Goal: Task Accomplishment & Management: Complete application form

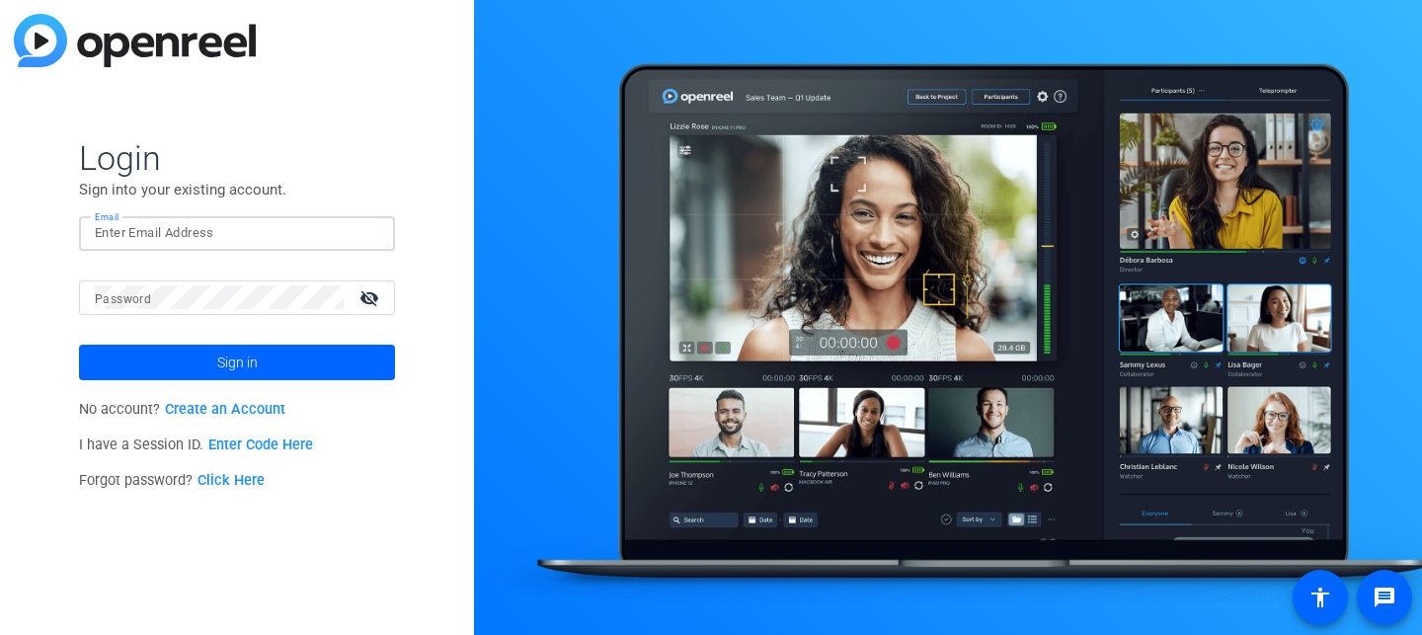
click at [202, 232] on input "Email" at bounding box center [237, 233] width 284 height 24
click at [243, 421] on div "No account? Create an Account I have a Session ID. Enter Code Here Forgot passw…" at bounding box center [237, 445] width 316 height 107
click at [243, 419] on p "No account? Create an Account" at bounding box center [237, 410] width 316 height 36
click at [231, 410] on link "Create an Account" at bounding box center [225, 409] width 121 height 17
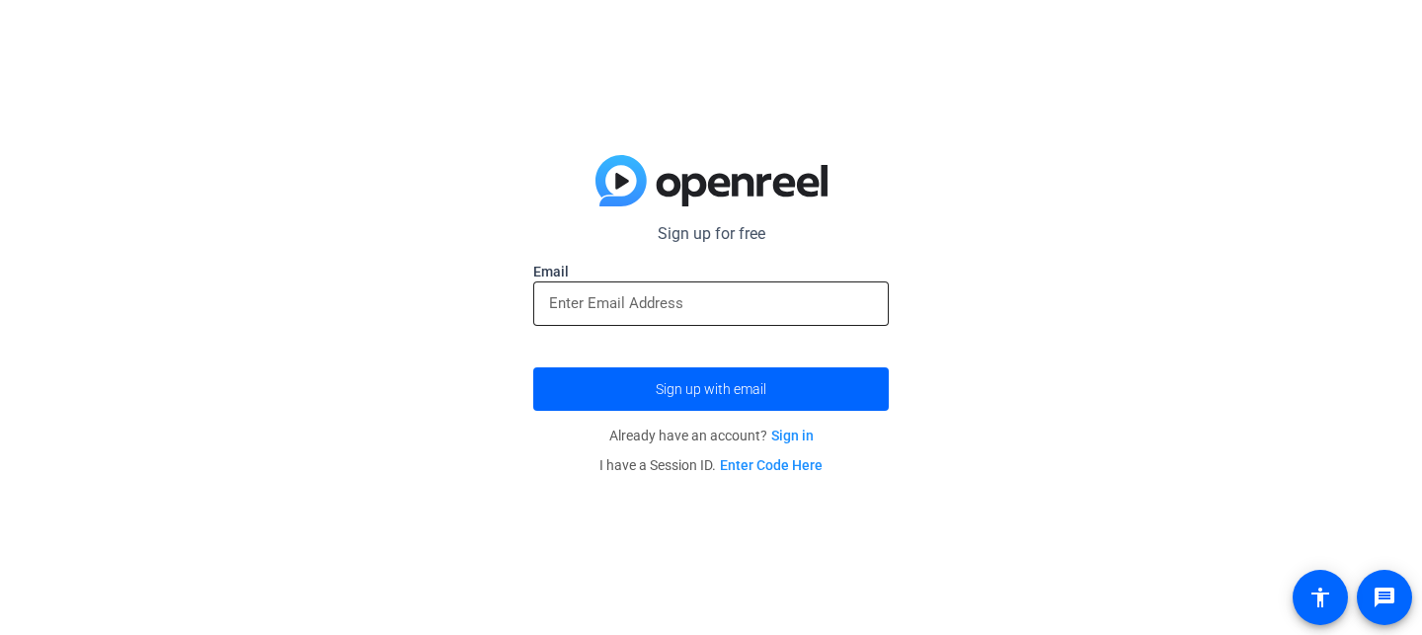
click at [573, 307] on input "email" at bounding box center [711, 303] width 324 height 24
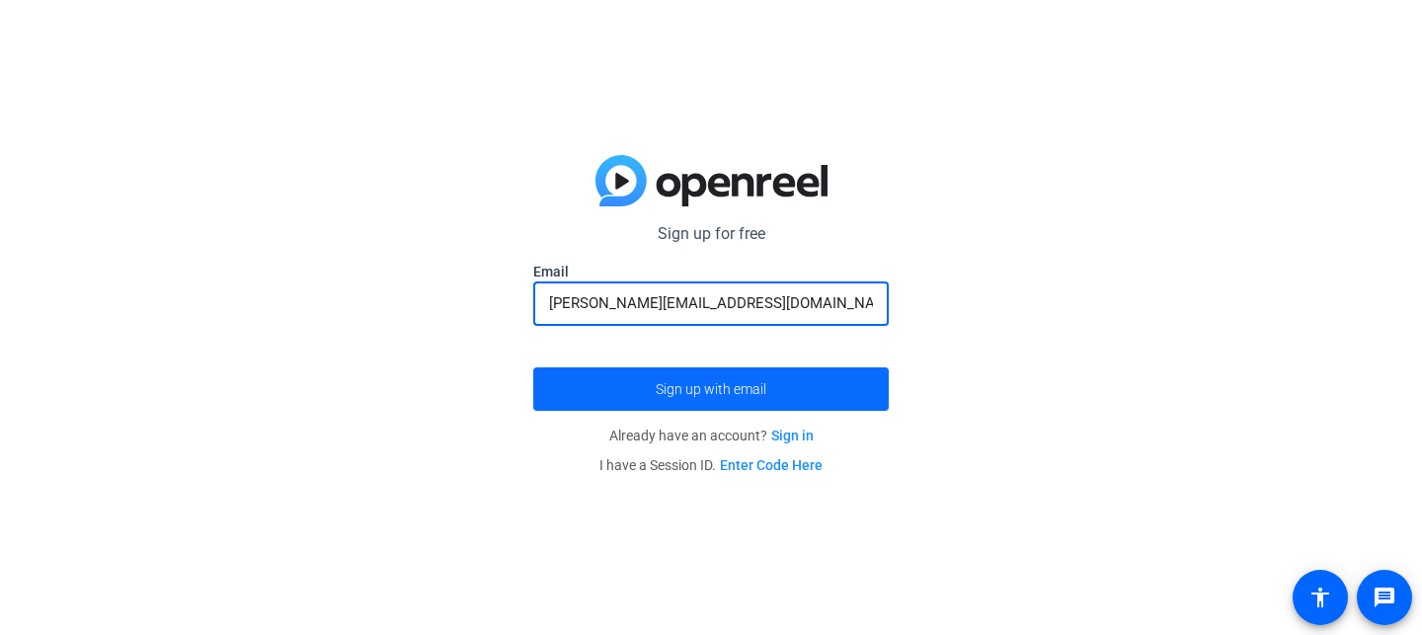
type input "sammie@vitaldesign.com"
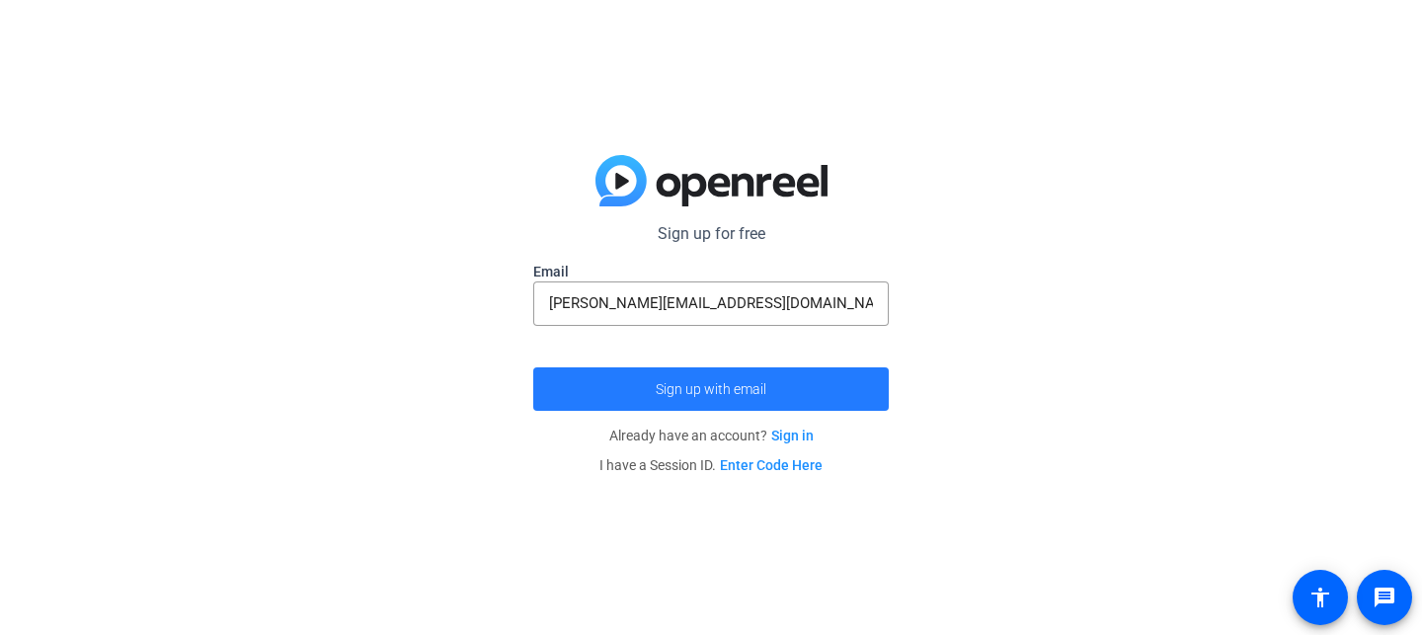
click at [710, 389] on span "Sign up with email" at bounding box center [711, 389] width 111 height 0
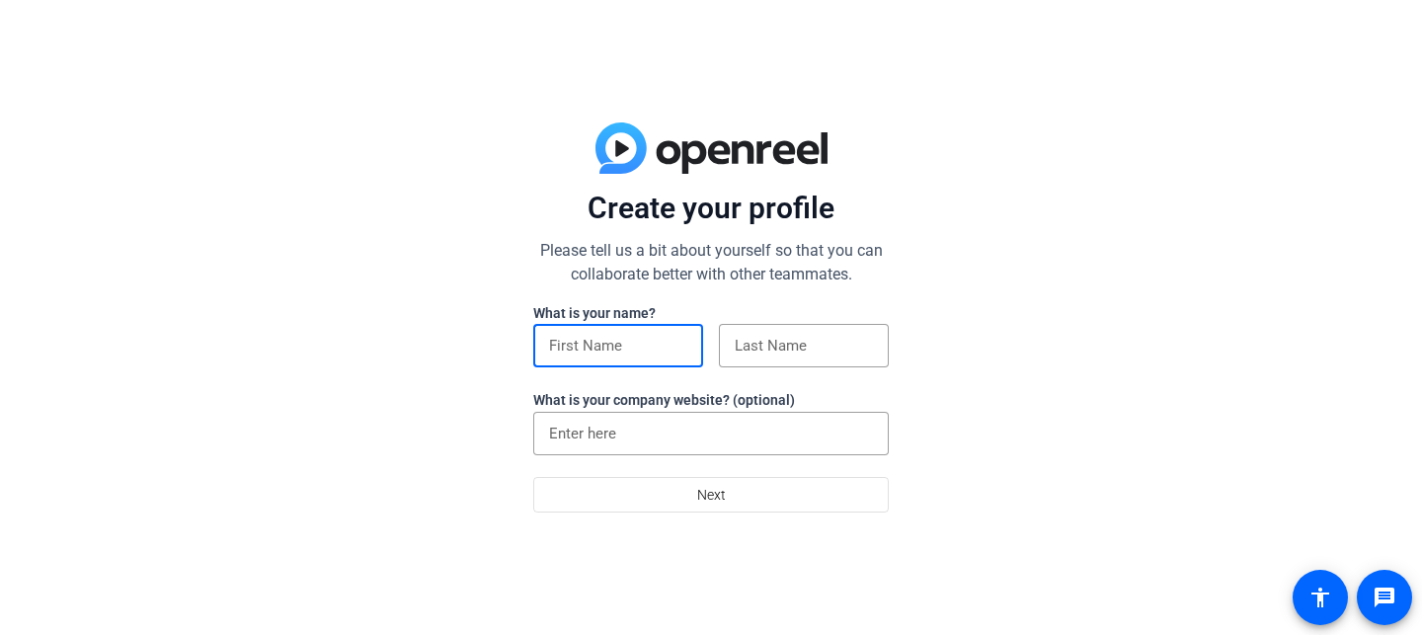
click at [655, 339] on input at bounding box center [618, 346] width 138 height 24
type input "[PERSON_NAME]"
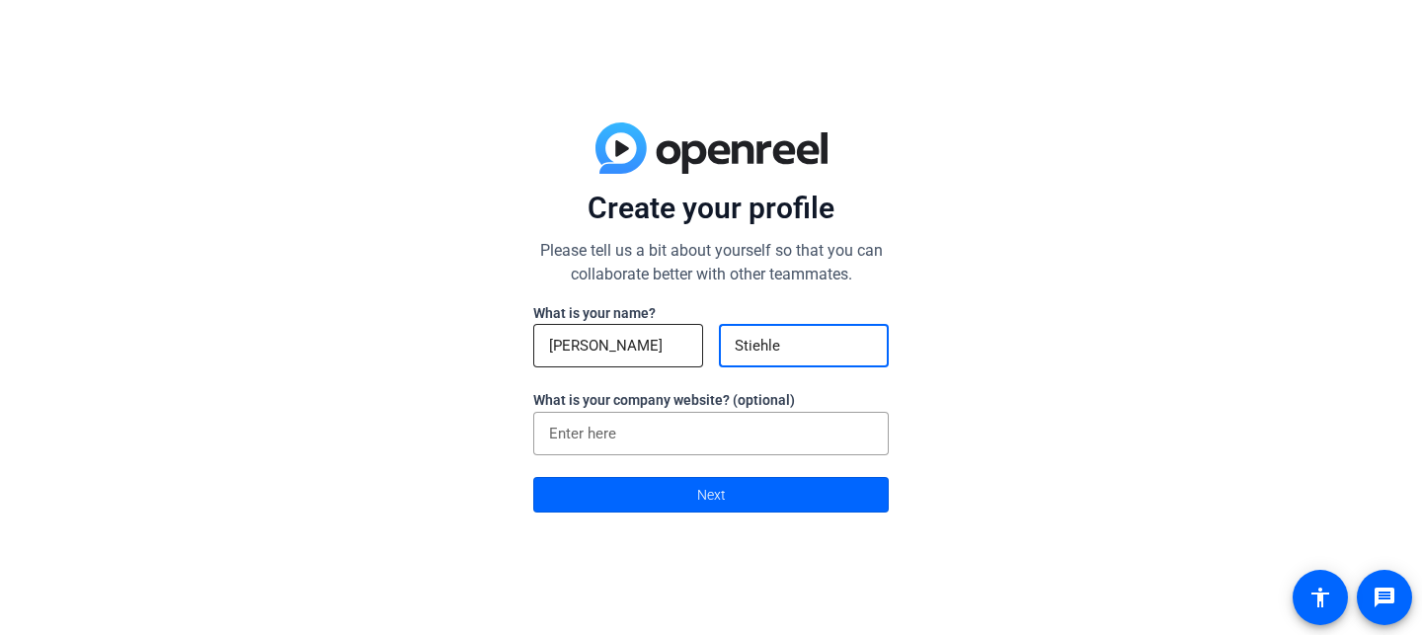
type input "Stiehle"
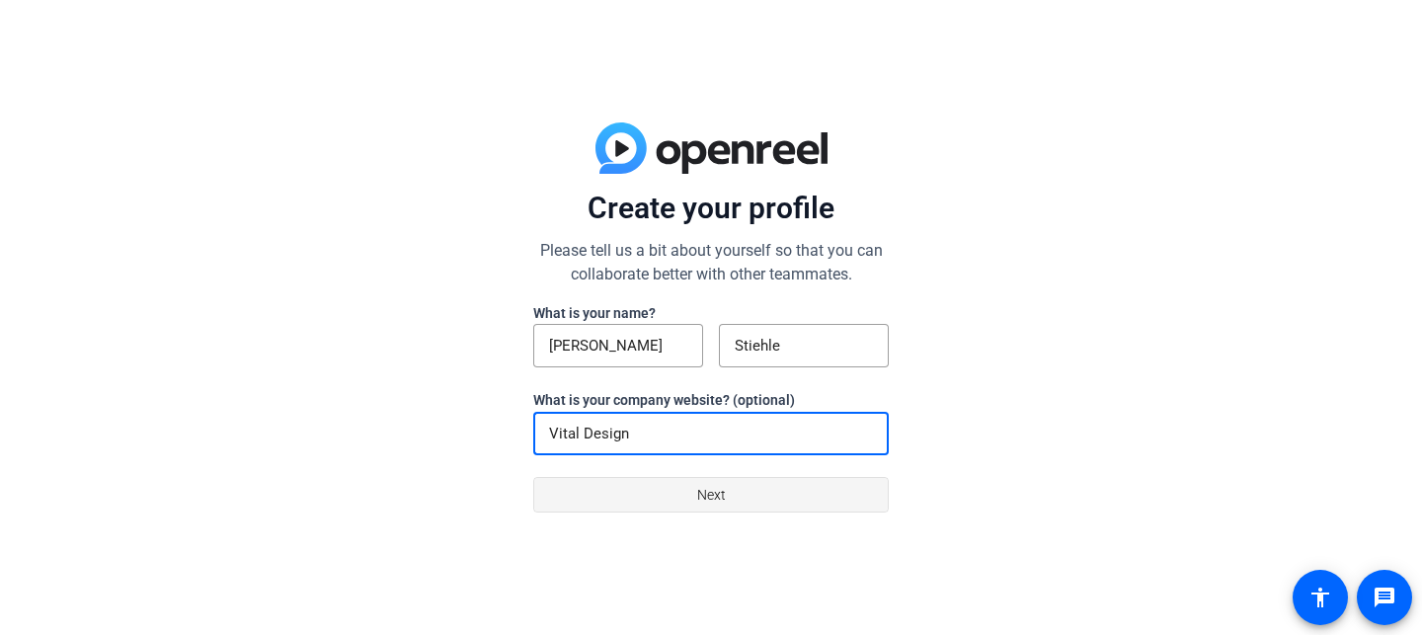
click at [761, 509] on span at bounding box center [711, 494] width 354 height 47
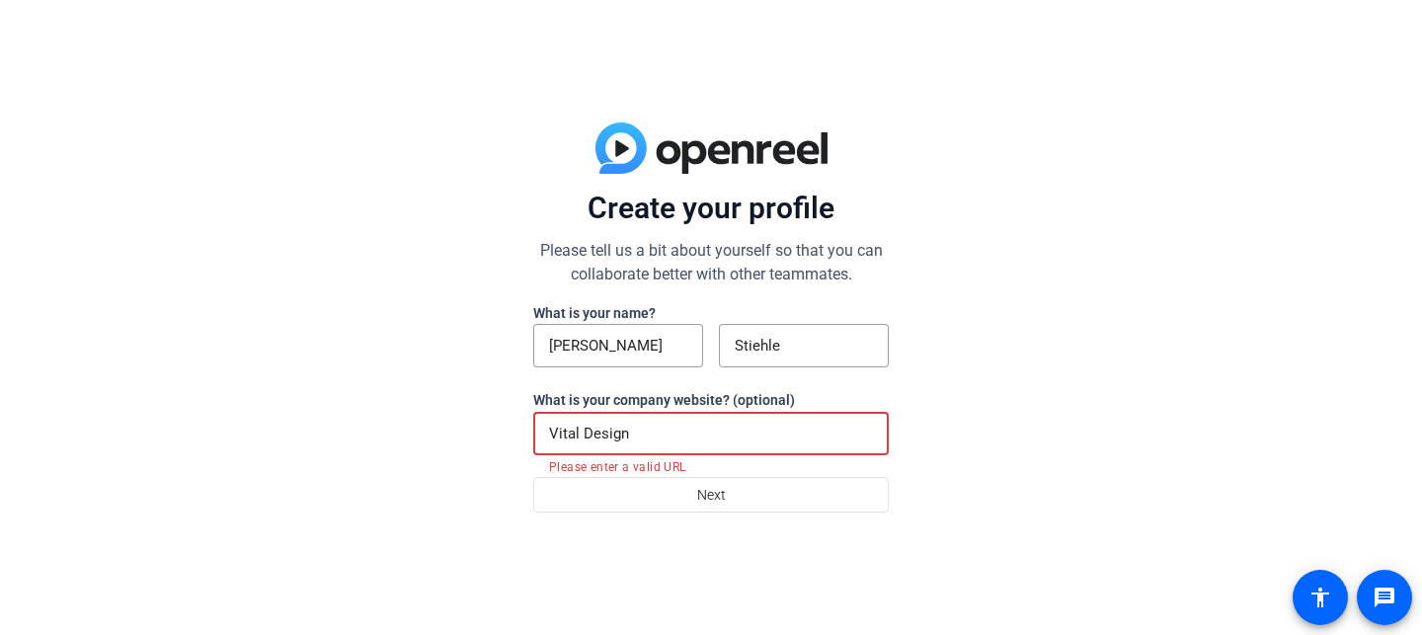
click at [604, 434] on input "Vital Design" at bounding box center [711, 434] width 324 height 24
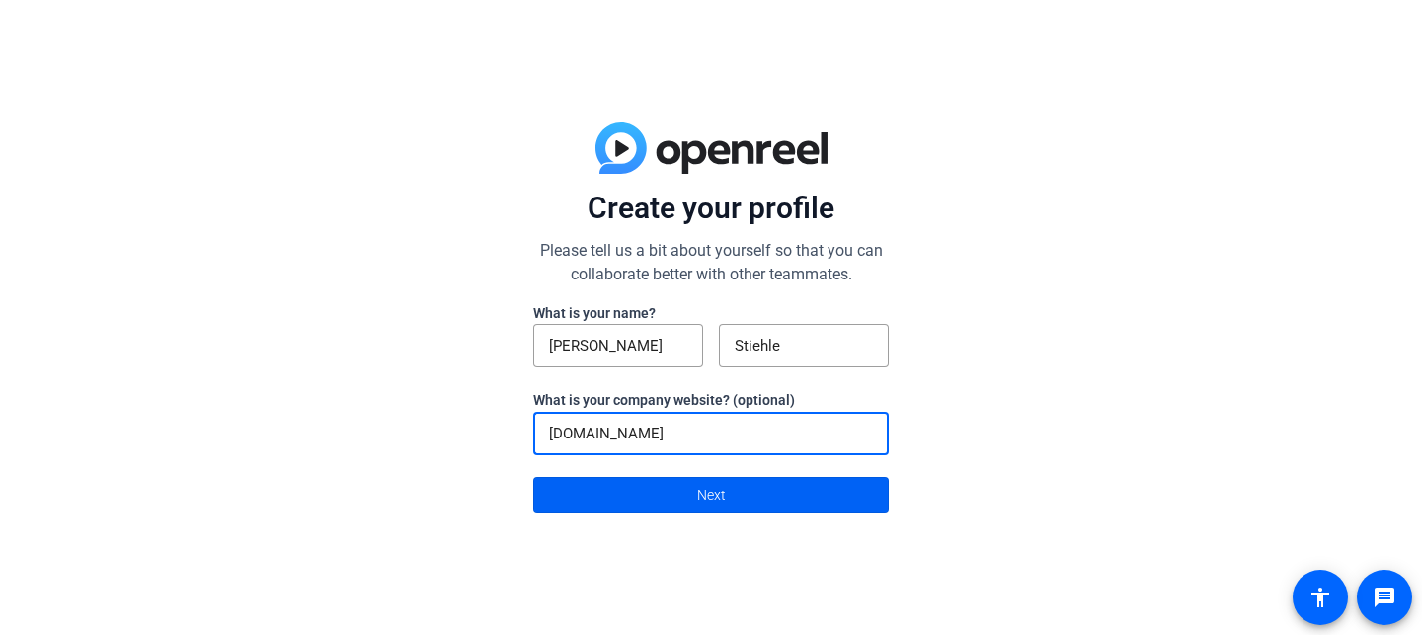
type input "vitaldesign.com"
click at [655, 498] on span at bounding box center [711, 494] width 354 height 47
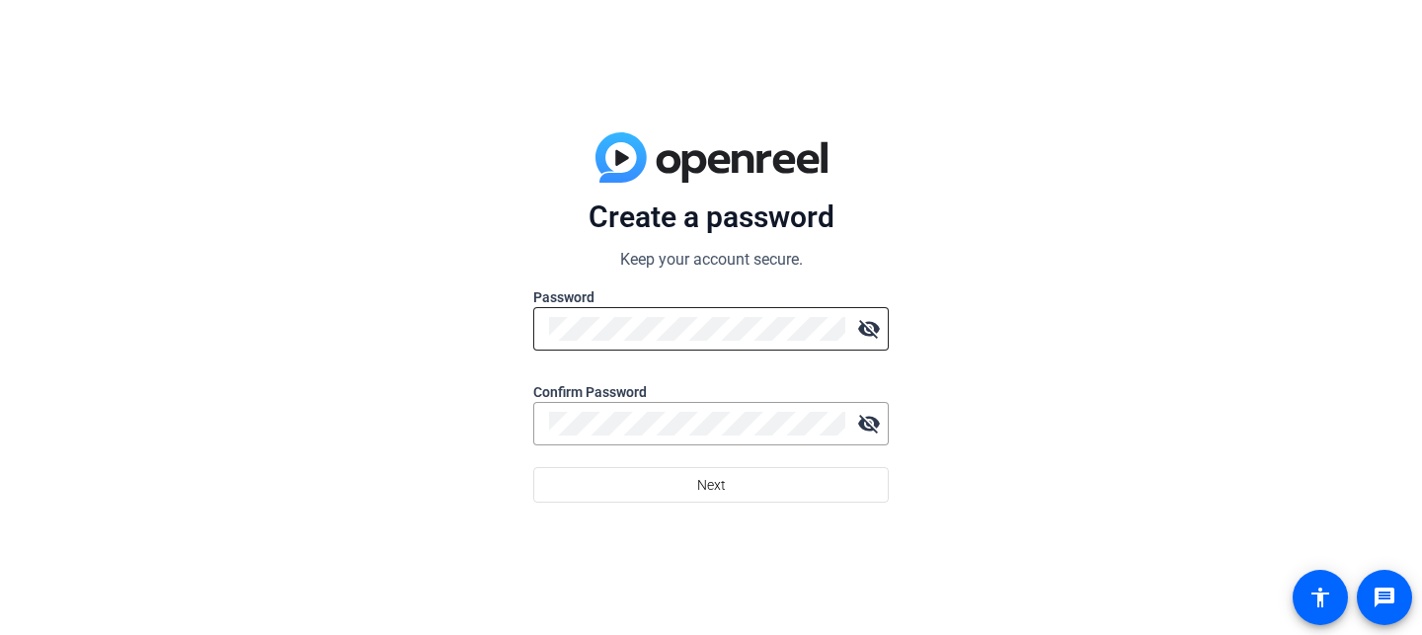
drag, startPoint x: 671, startPoint y: 302, endPoint x: 672, endPoint y: 316, distance: 13.9
click at [670, 303] on label "Password" at bounding box center [711, 297] width 356 height 20
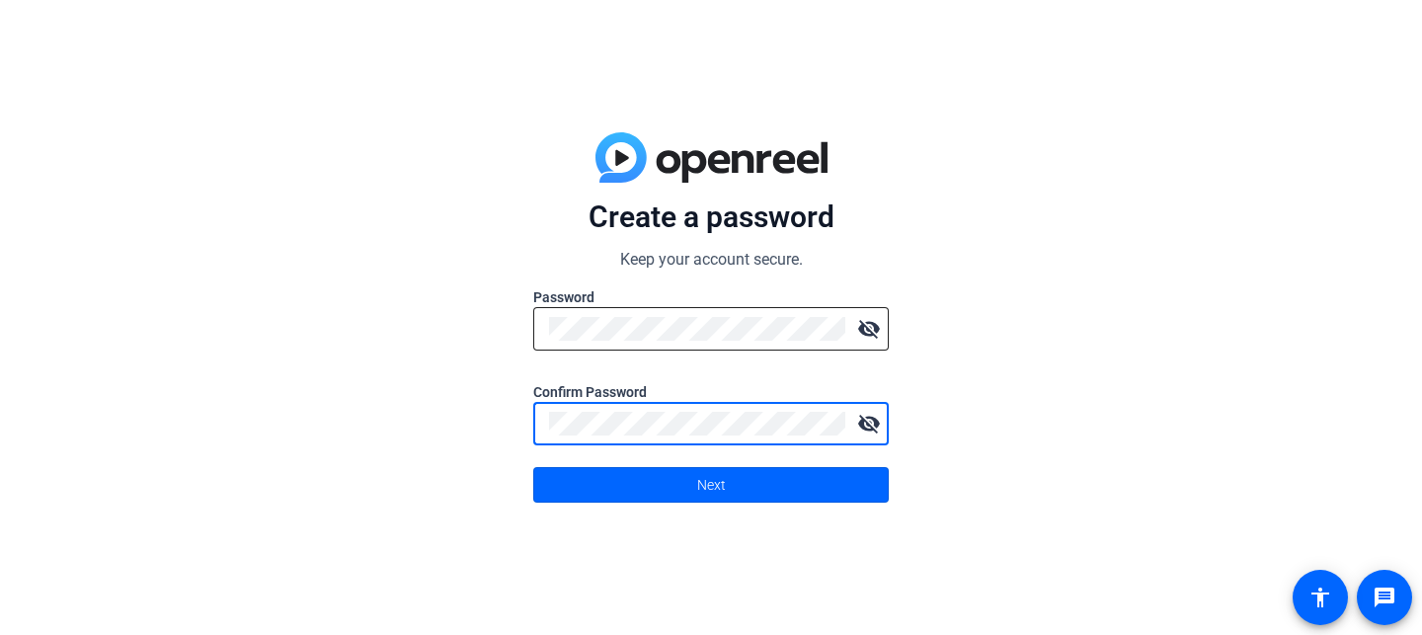
click at [870, 335] on mat-icon "visibility_off" at bounding box center [869, 329] width 40 height 40
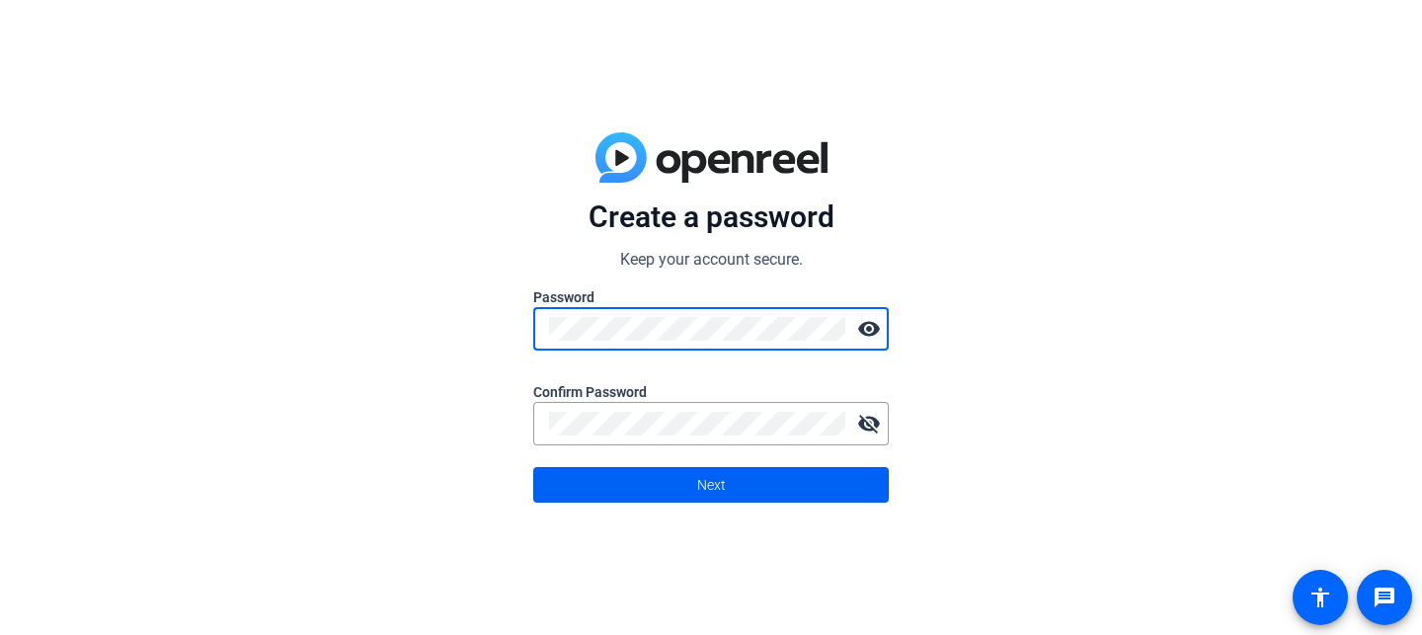
click at [785, 501] on span at bounding box center [711, 484] width 354 height 47
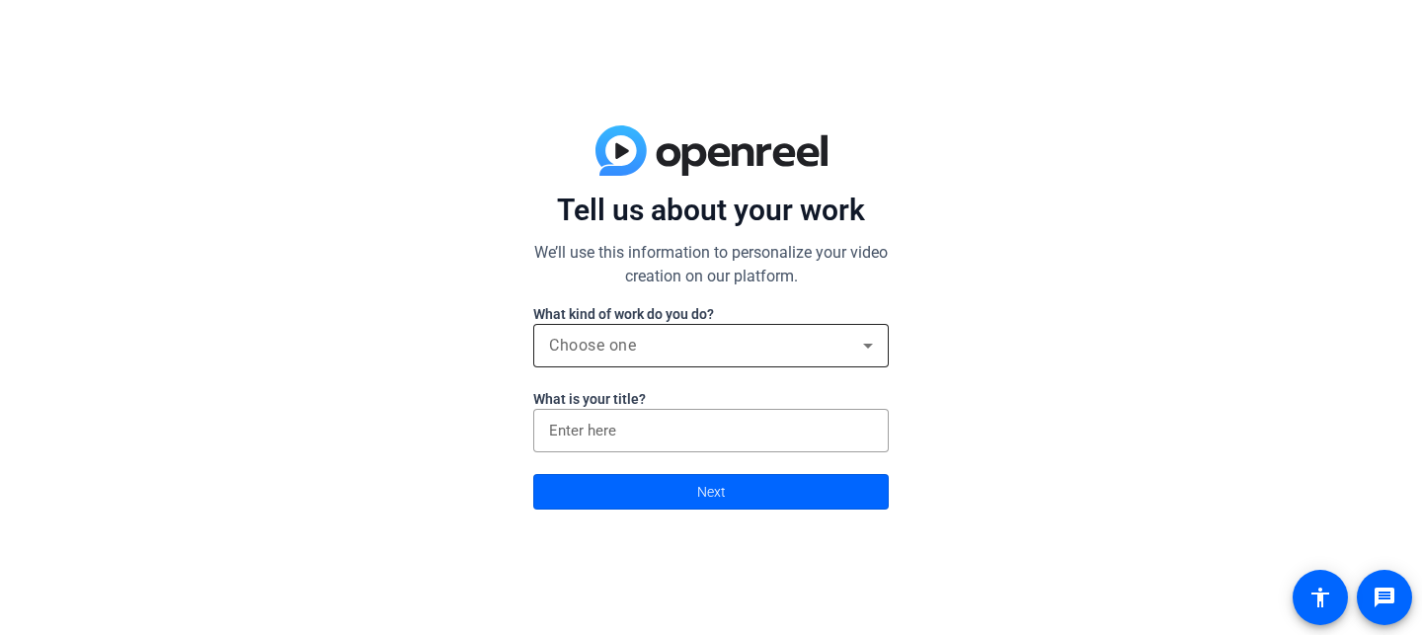
click at [729, 330] on div "Choose one" at bounding box center [711, 345] width 324 height 43
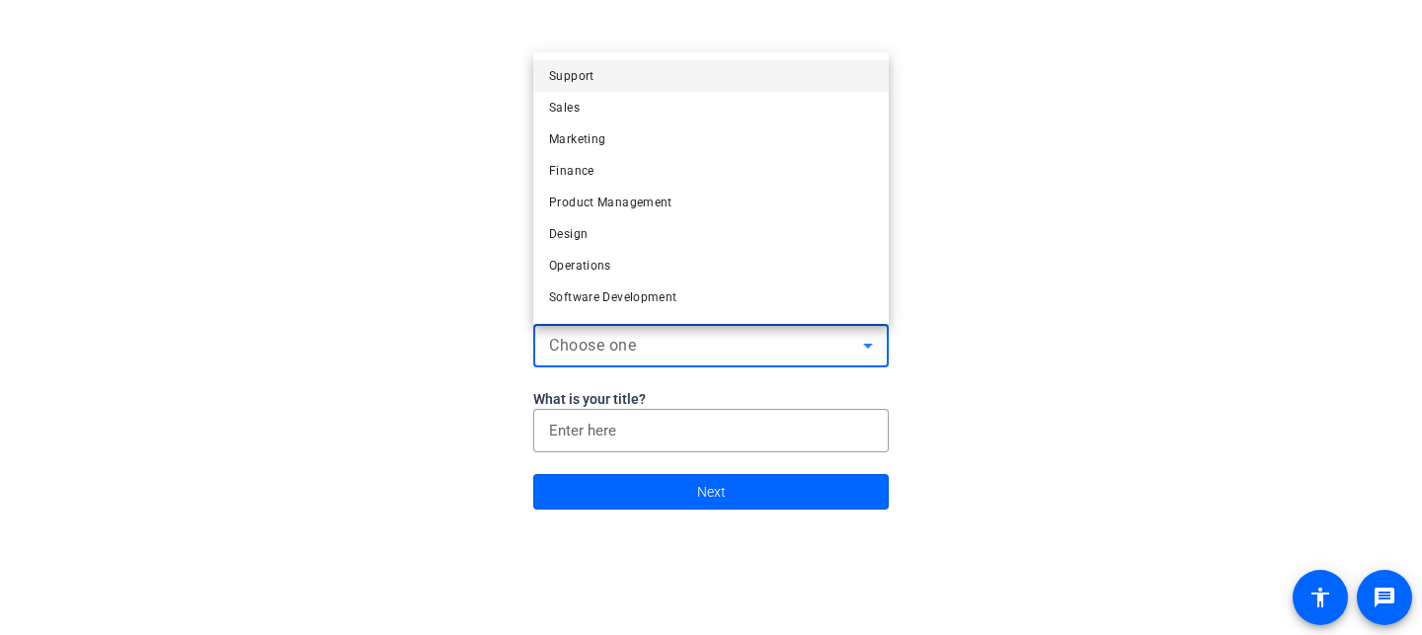
click at [608, 147] on mat-option "Marketing" at bounding box center [711, 139] width 356 height 32
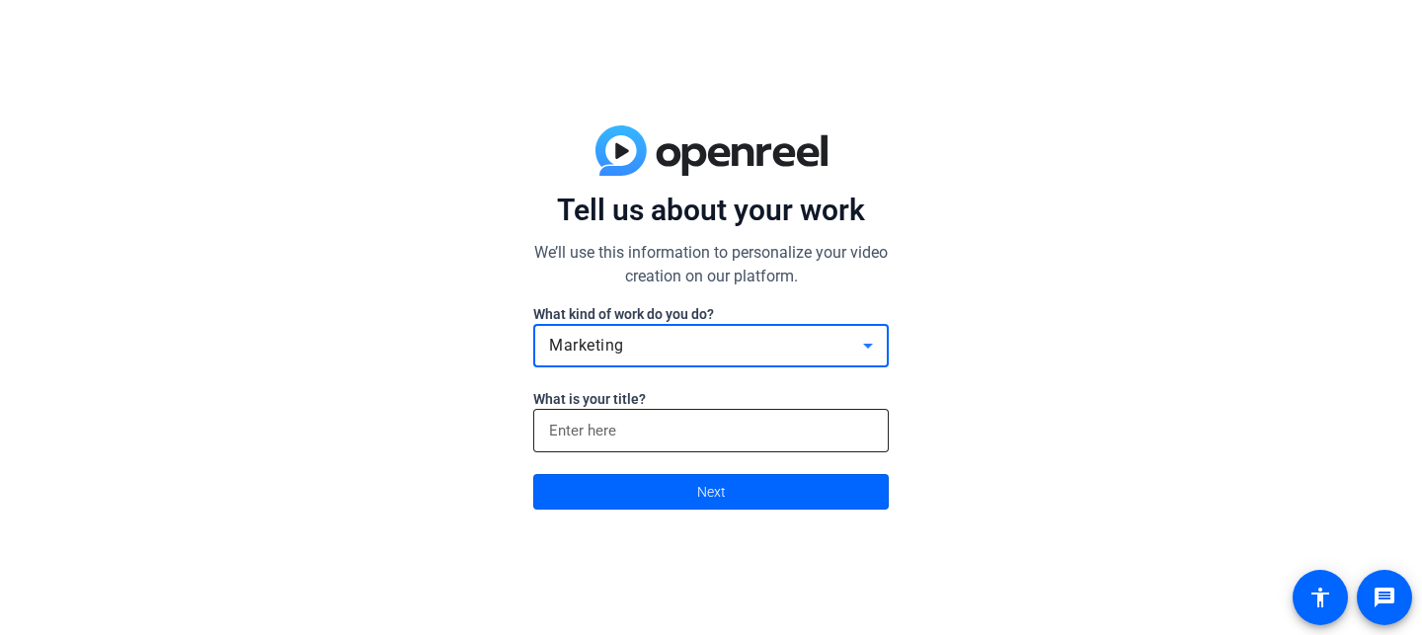
click at [641, 427] on input at bounding box center [711, 431] width 324 height 24
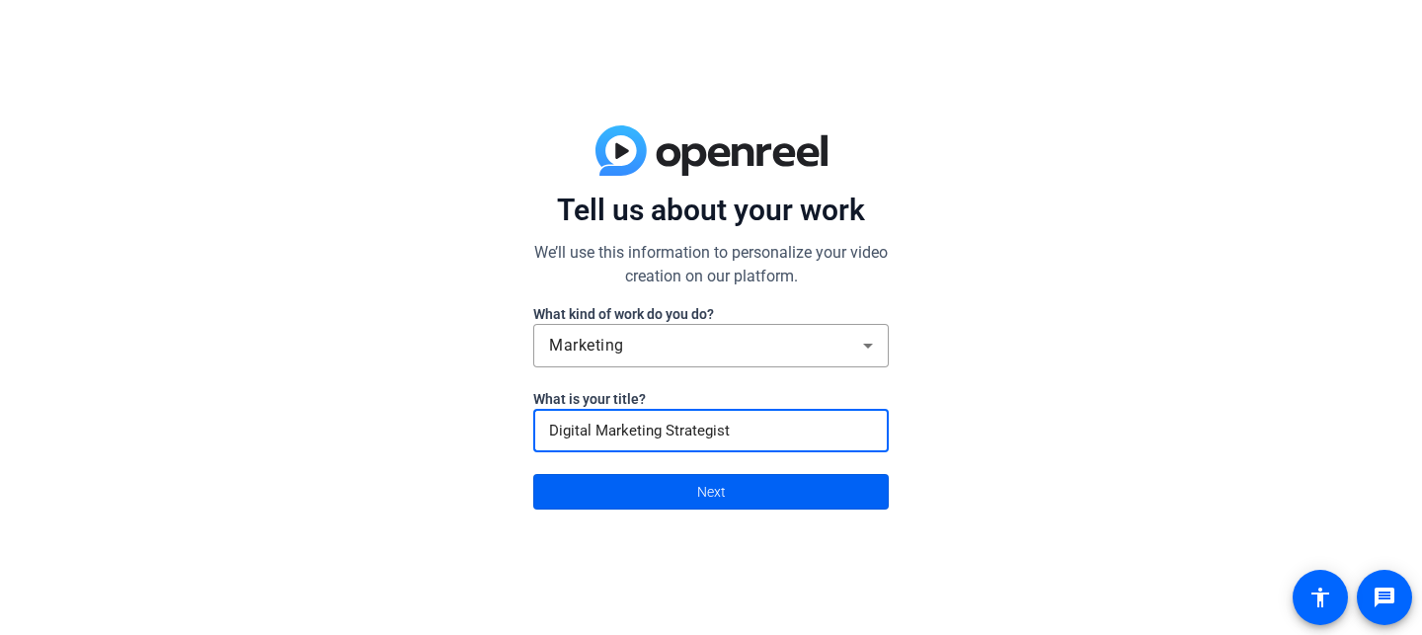
type input "Digital Marketing Strategist"
click at [690, 506] on span at bounding box center [711, 491] width 354 height 47
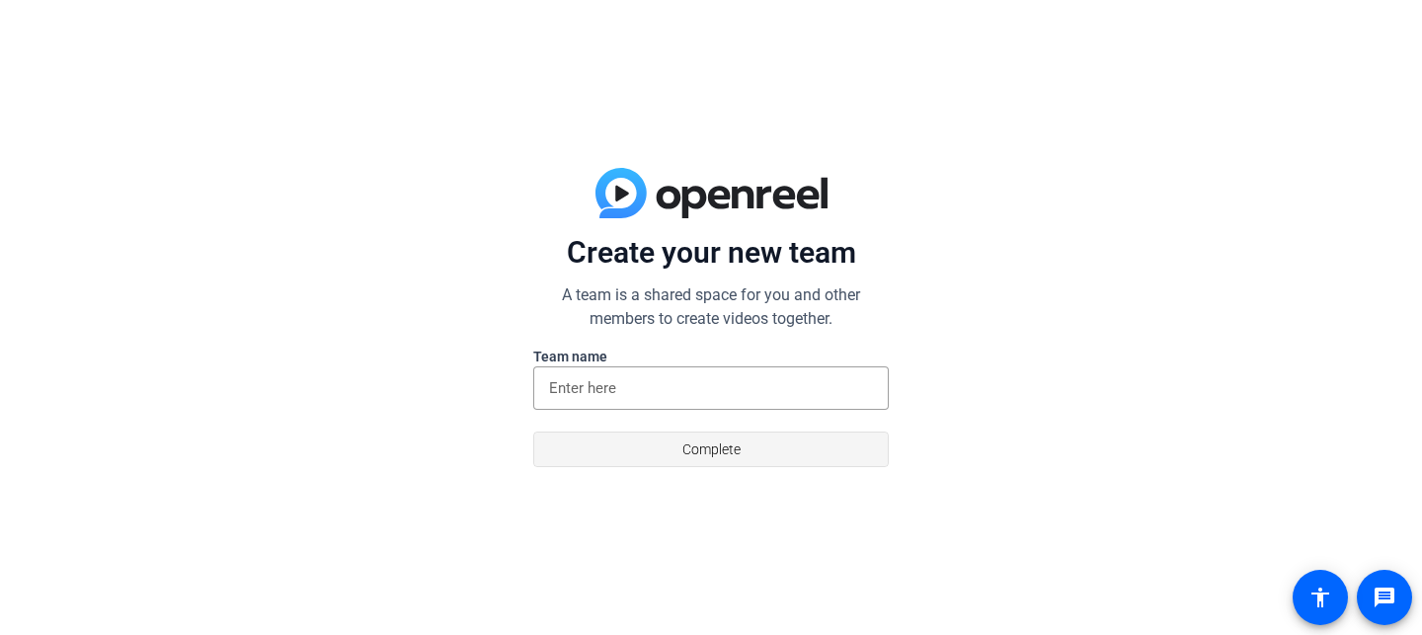
click at [711, 445] on span "Complete" at bounding box center [712, 450] width 58 height 38
click at [851, 376] on input at bounding box center [711, 388] width 324 height 24
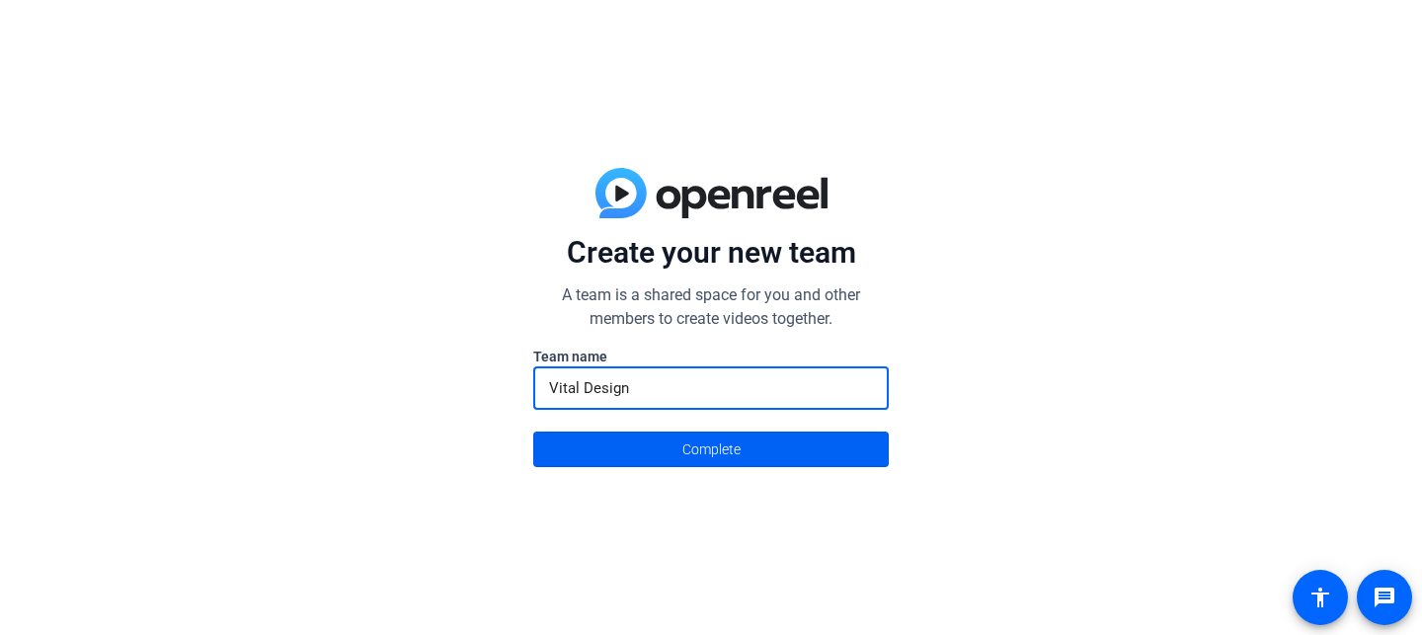
type input "Vital Design"
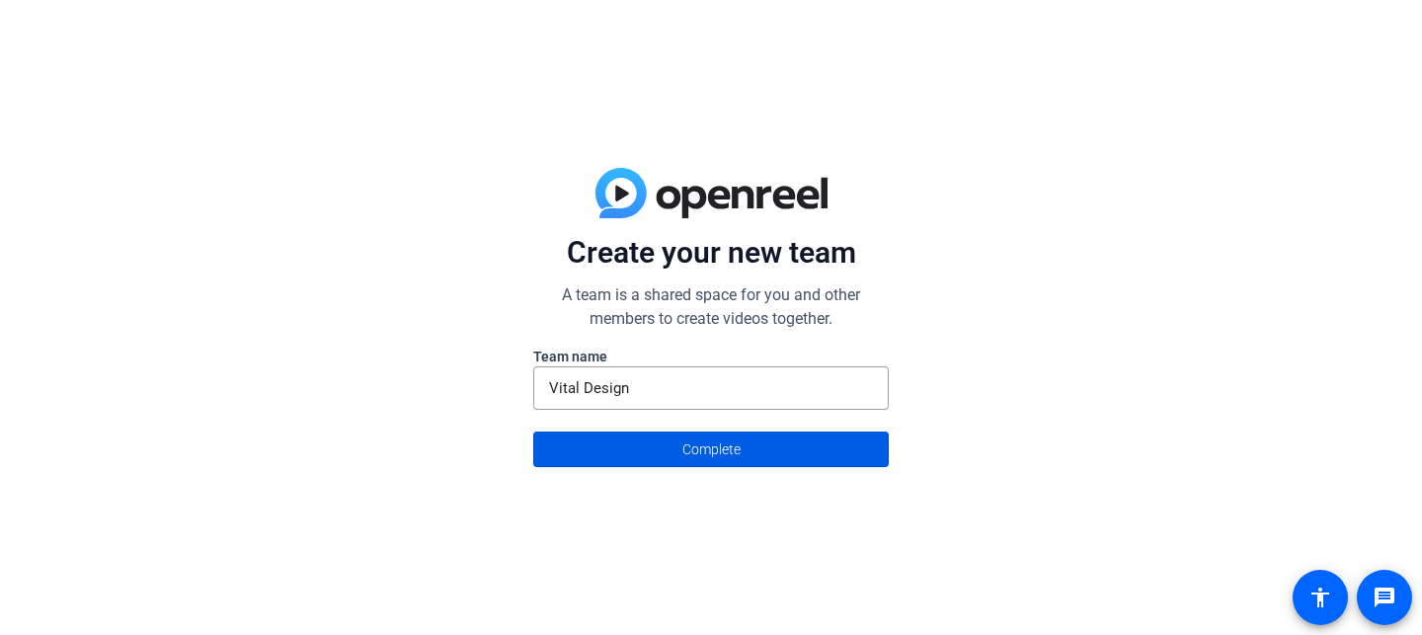
click at [814, 429] on span at bounding box center [711, 449] width 354 height 47
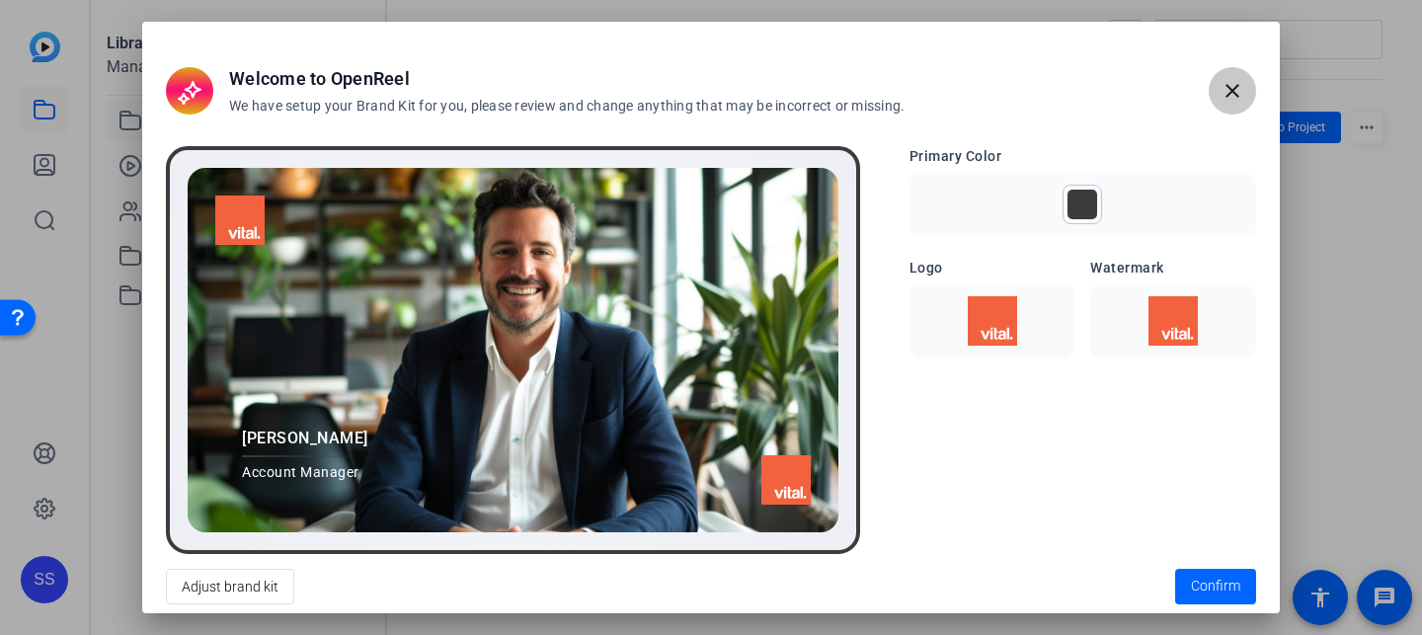
click at [1239, 82] on mat-icon "close" at bounding box center [1233, 91] width 24 height 24
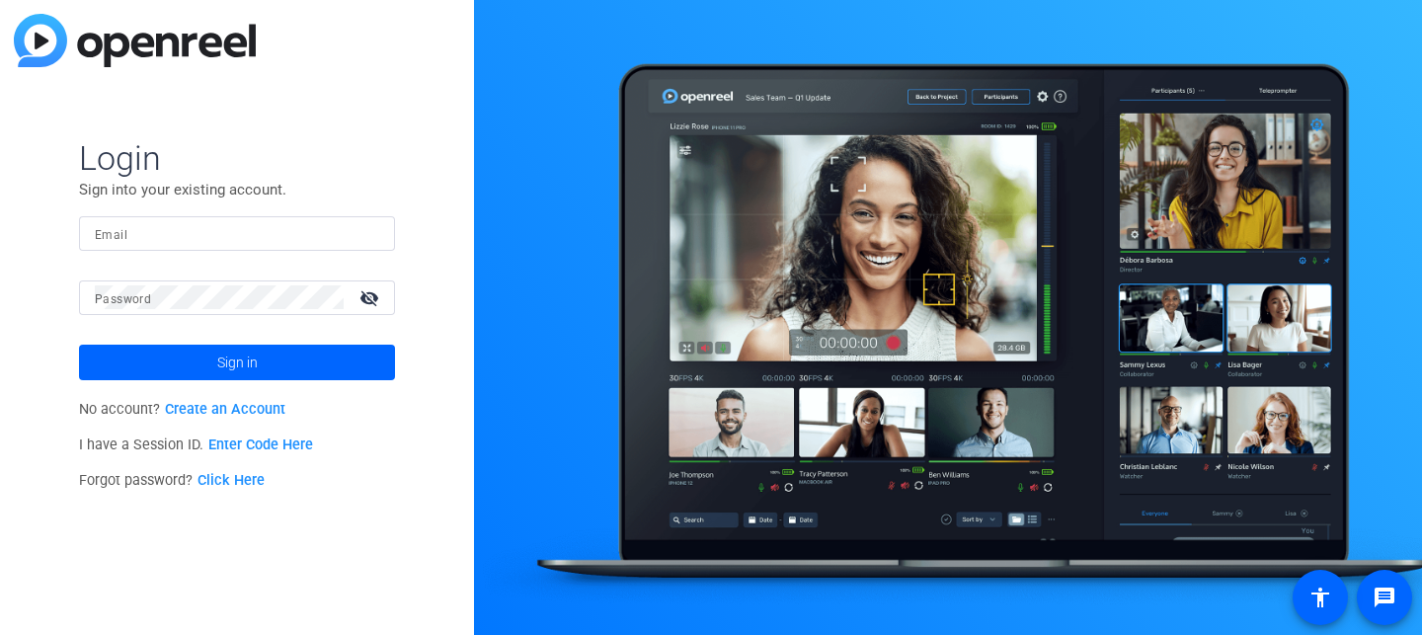
click at [180, 230] on input "Email" at bounding box center [237, 233] width 284 height 24
type input "sammie@vitaldesign.com"
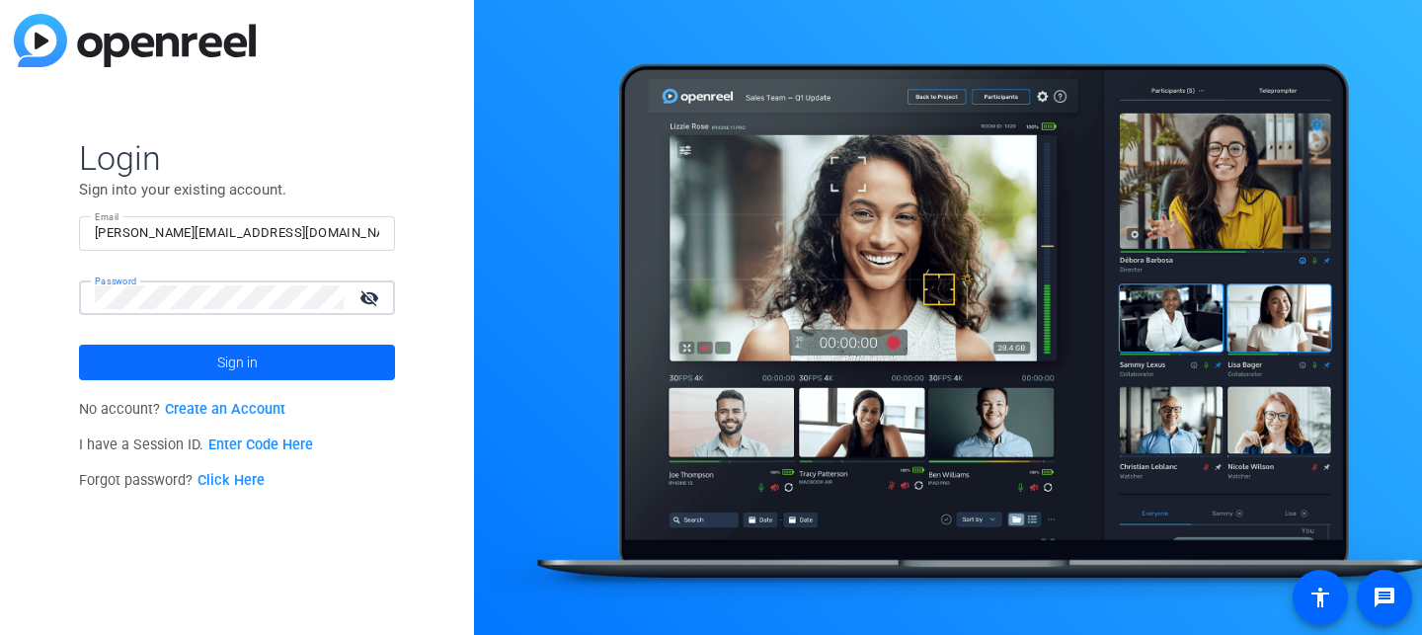
click at [312, 367] on span at bounding box center [237, 362] width 316 height 47
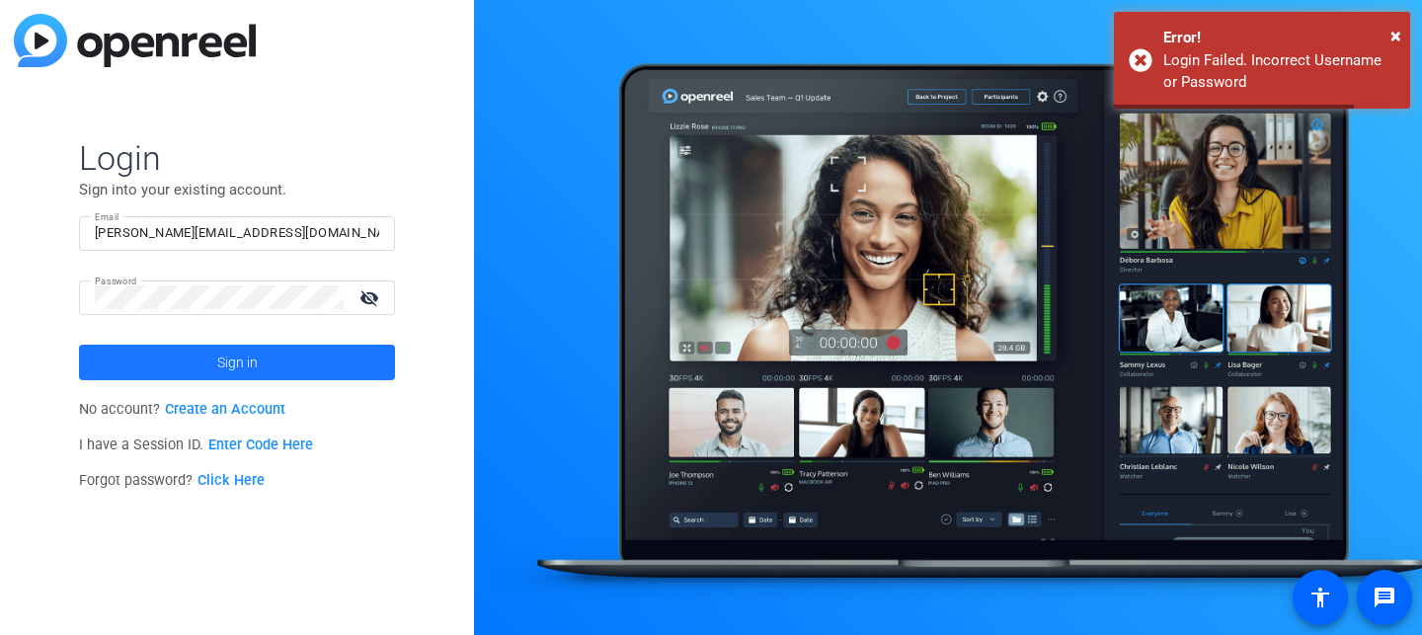
click at [312, 368] on span at bounding box center [237, 362] width 316 height 47
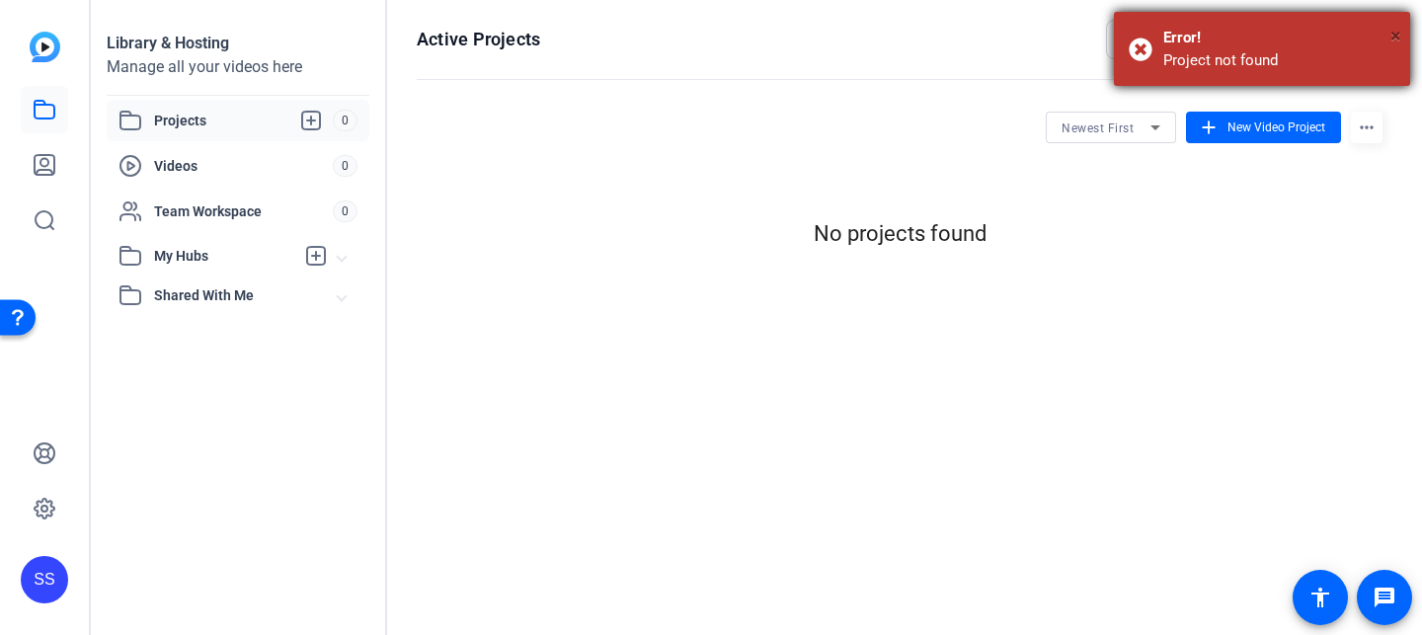
click at [1393, 34] on span "×" at bounding box center [1396, 36] width 11 height 24
